Goal: Use online tool/utility: Utilize a website feature to perform a specific function

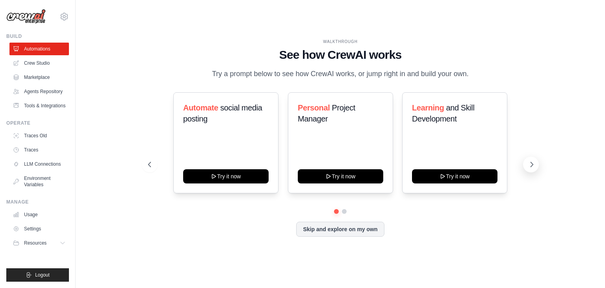
click at [535, 162] on icon at bounding box center [532, 164] width 8 height 8
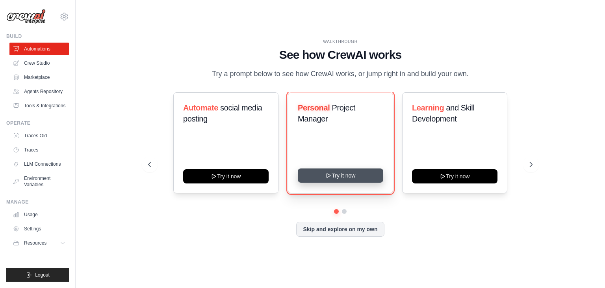
click at [337, 174] on button "Try it now" at bounding box center [340, 175] width 85 height 14
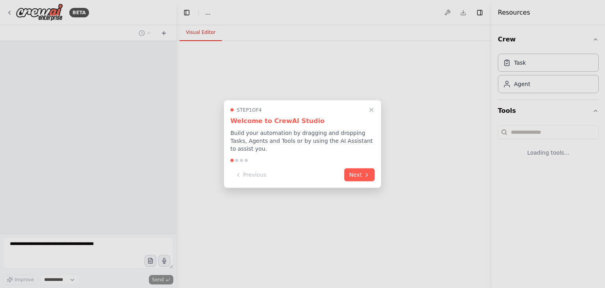
select select "****"
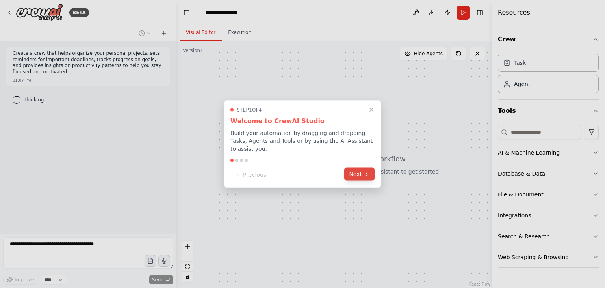
click at [357, 169] on button "Next" at bounding box center [359, 173] width 30 height 13
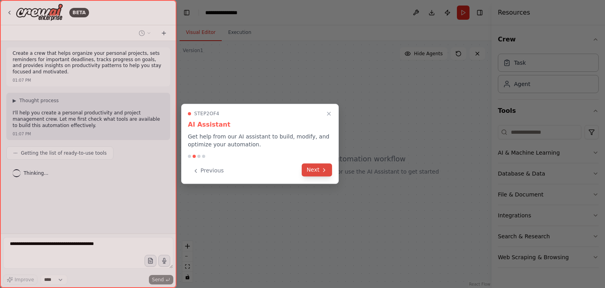
click at [311, 167] on button "Next" at bounding box center [317, 169] width 30 height 13
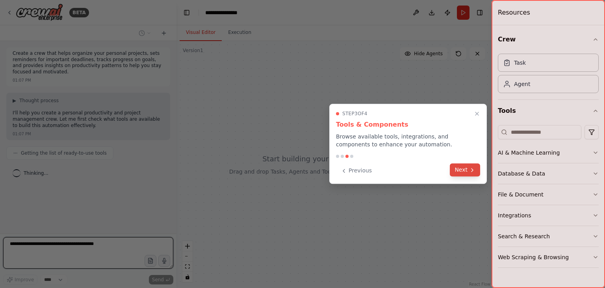
click at [461, 167] on button "Next" at bounding box center [465, 169] width 30 height 13
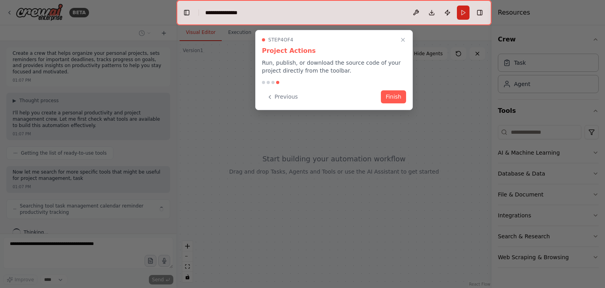
scroll to position [11, 0]
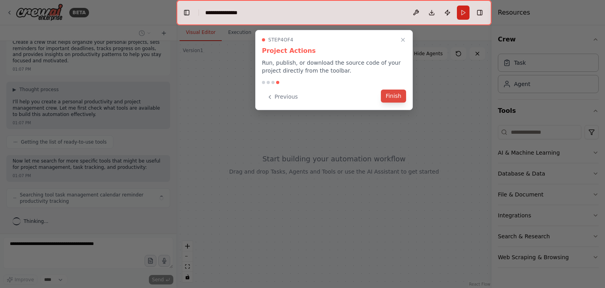
click at [392, 93] on button "Finish" at bounding box center [393, 95] width 25 height 13
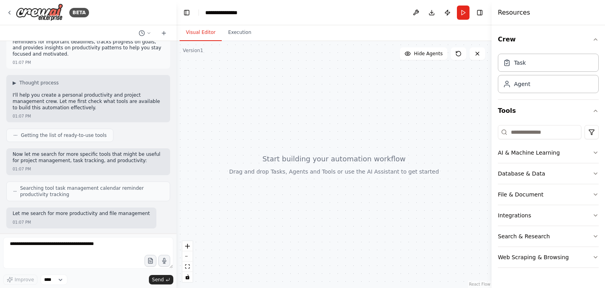
scroll to position [58, 0]
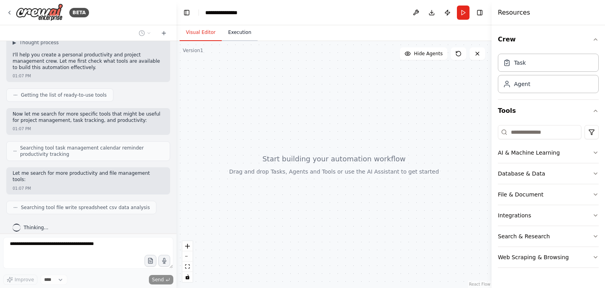
click at [232, 29] on button "Execution" at bounding box center [240, 32] width 36 height 17
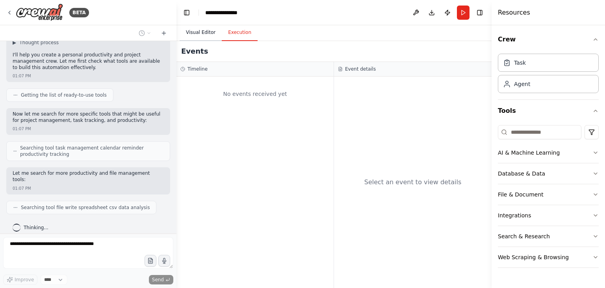
click at [187, 32] on button "Visual Editor" at bounding box center [201, 32] width 42 height 17
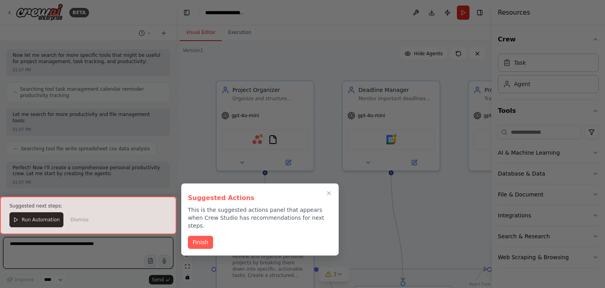
scroll to position [913, 0]
